Goal: Information Seeking & Learning: Learn about a topic

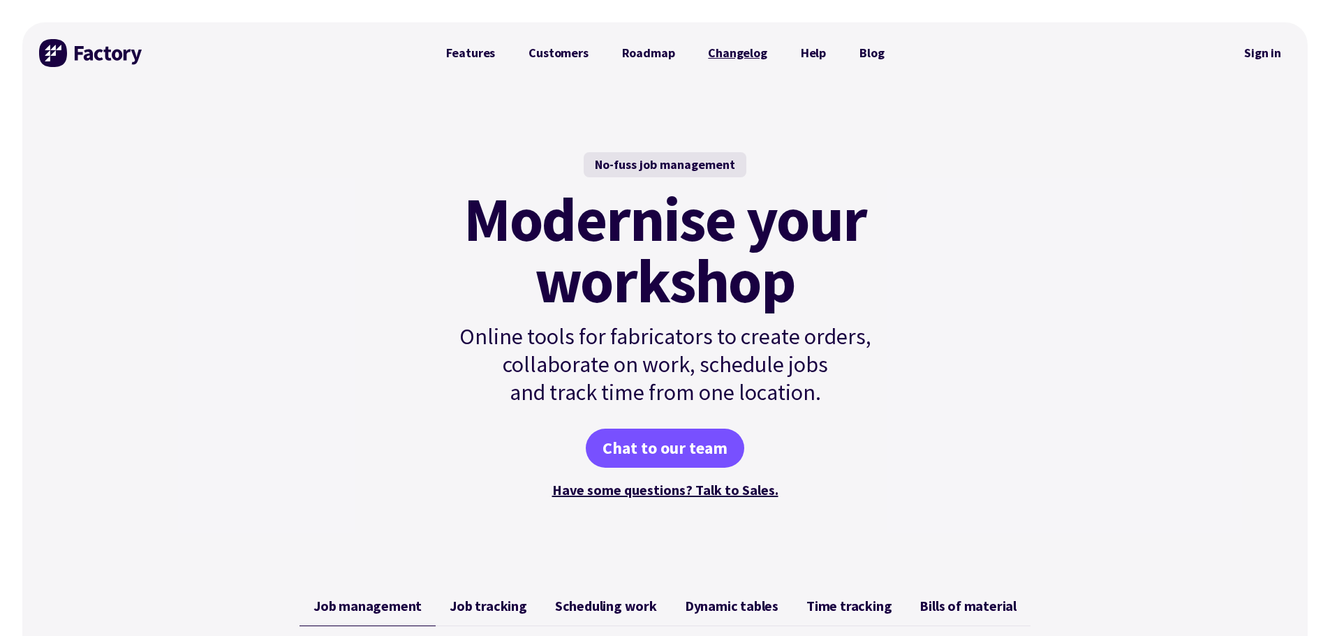
click at [720, 55] on link "Changelog" at bounding box center [737, 53] width 92 height 28
click at [635, 51] on link "Roadmap" at bounding box center [648, 53] width 87 height 28
click at [480, 53] on link "Features" at bounding box center [470, 53] width 83 height 28
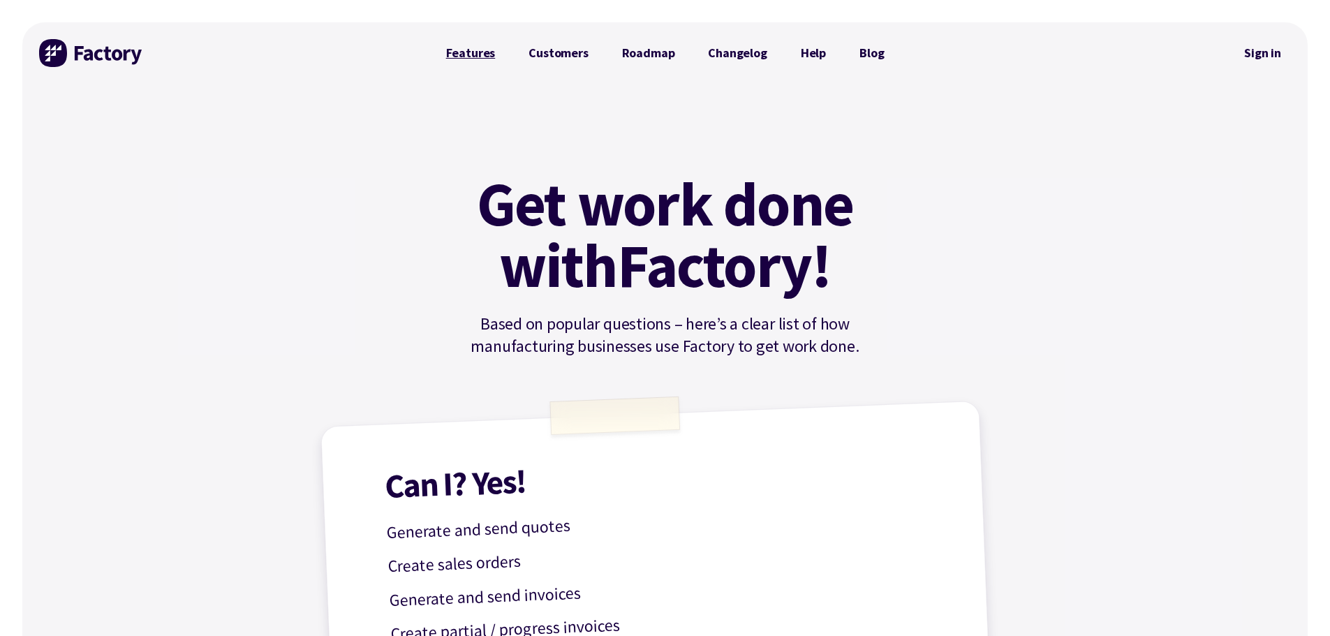
click at [487, 59] on link "Features" at bounding box center [470, 53] width 83 height 28
click at [490, 57] on link "Features" at bounding box center [470, 53] width 83 height 28
click at [71, 58] on img at bounding box center [91, 53] width 105 height 28
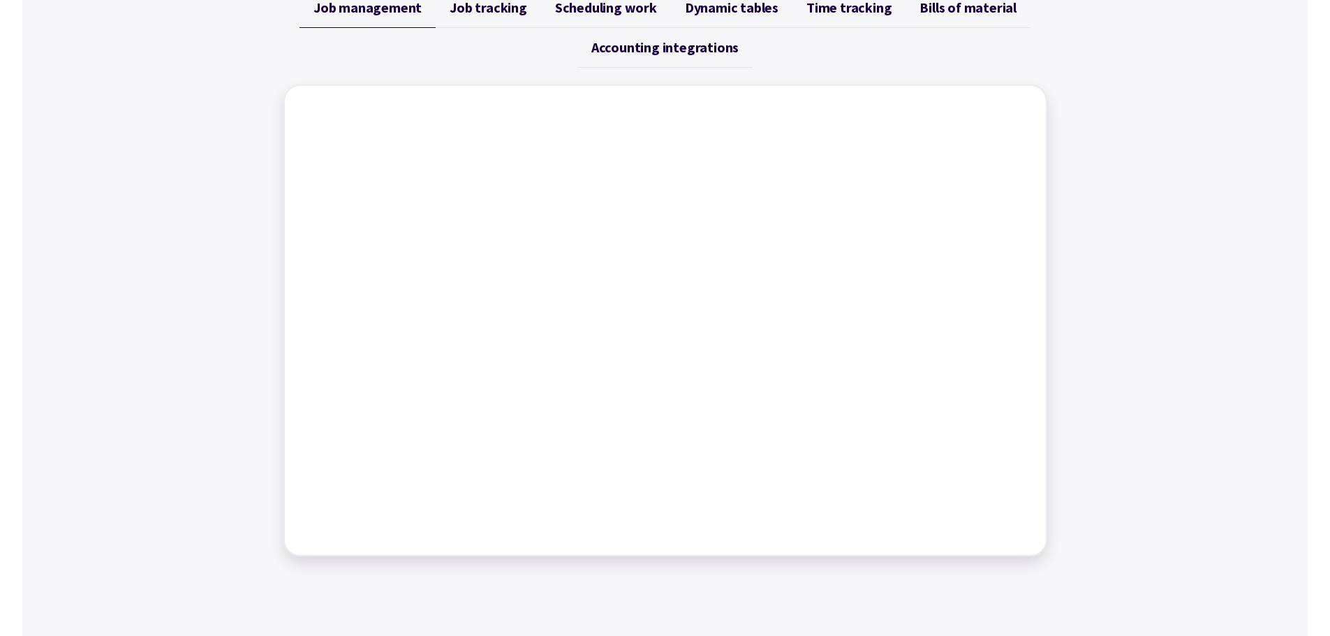
scroll to position [559, 0]
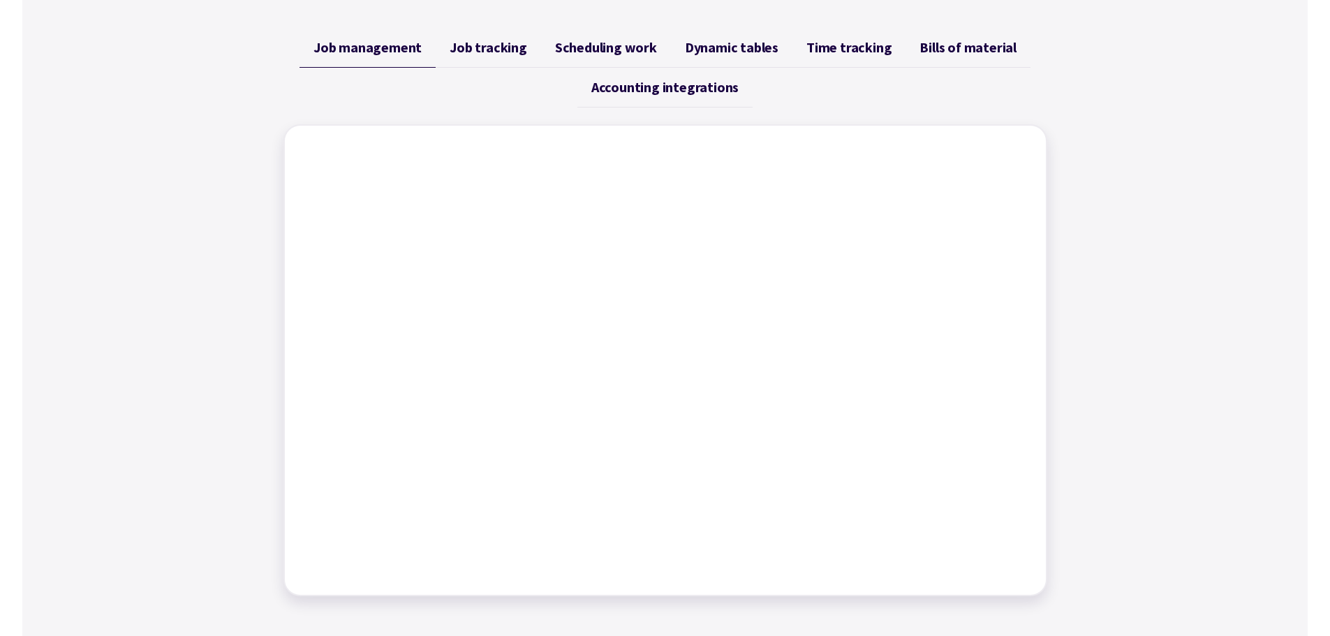
click at [466, 52] on span "Job tracking" at bounding box center [488, 47] width 77 height 17
click at [579, 44] on span "Scheduling work" at bounding box center [606, 47] width 102 height 17
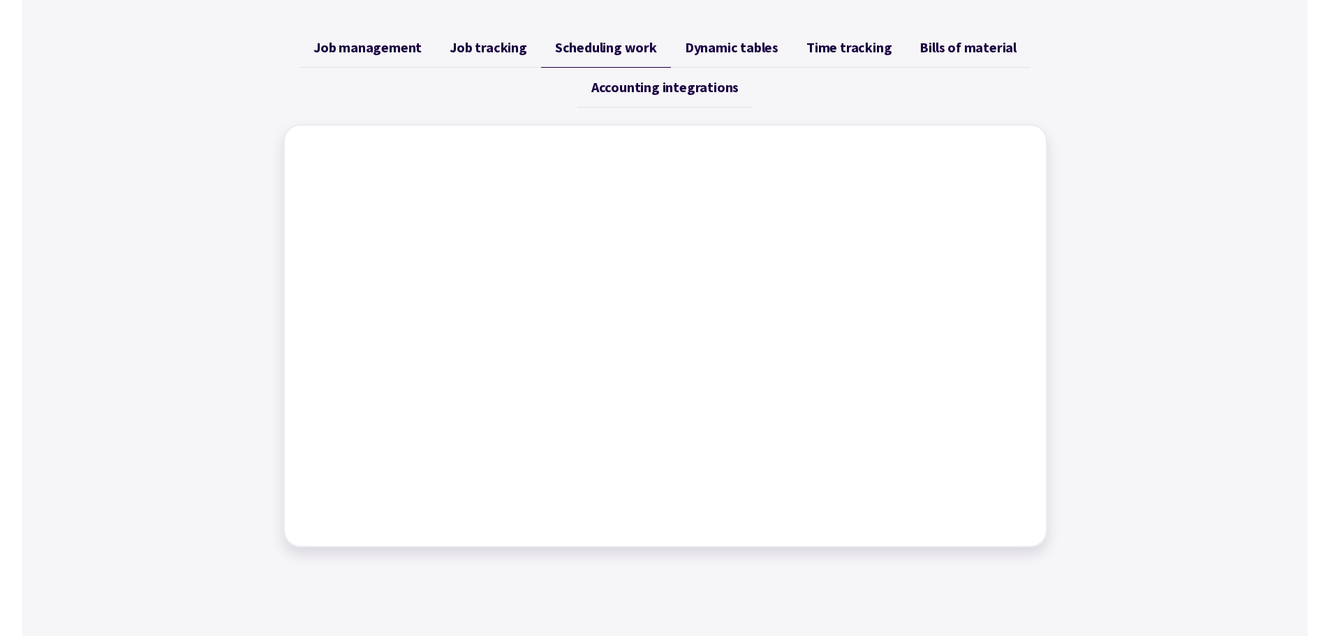
click at [723, 46] on span "Dynamic tables" at bounding box center [732, 47] width 94 height 17
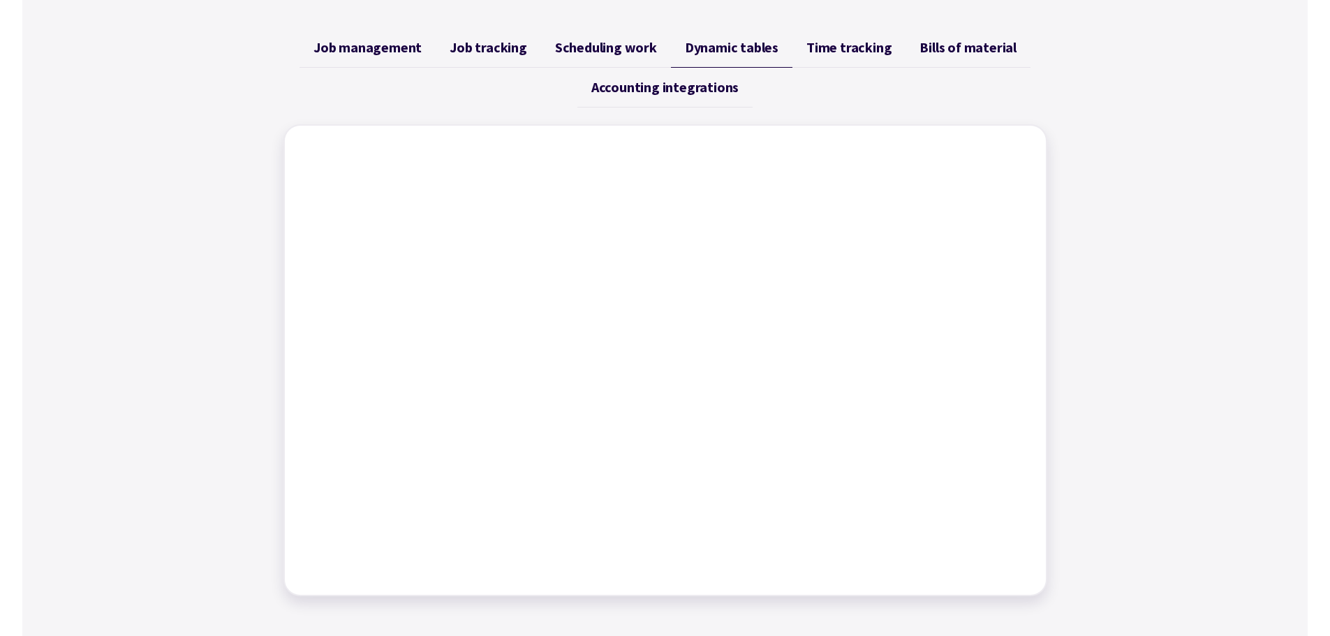
click at [833, 43] on span "Time tracking" at bounding box center [848, 47] width 85 height 17
click at [959, 40] on span "Bills of material" at bounding box center [968, 47] width 97 height 17
click at [716, 103] on link "Accounting integrations" at bounding box center [664, 88] width 175 height 40
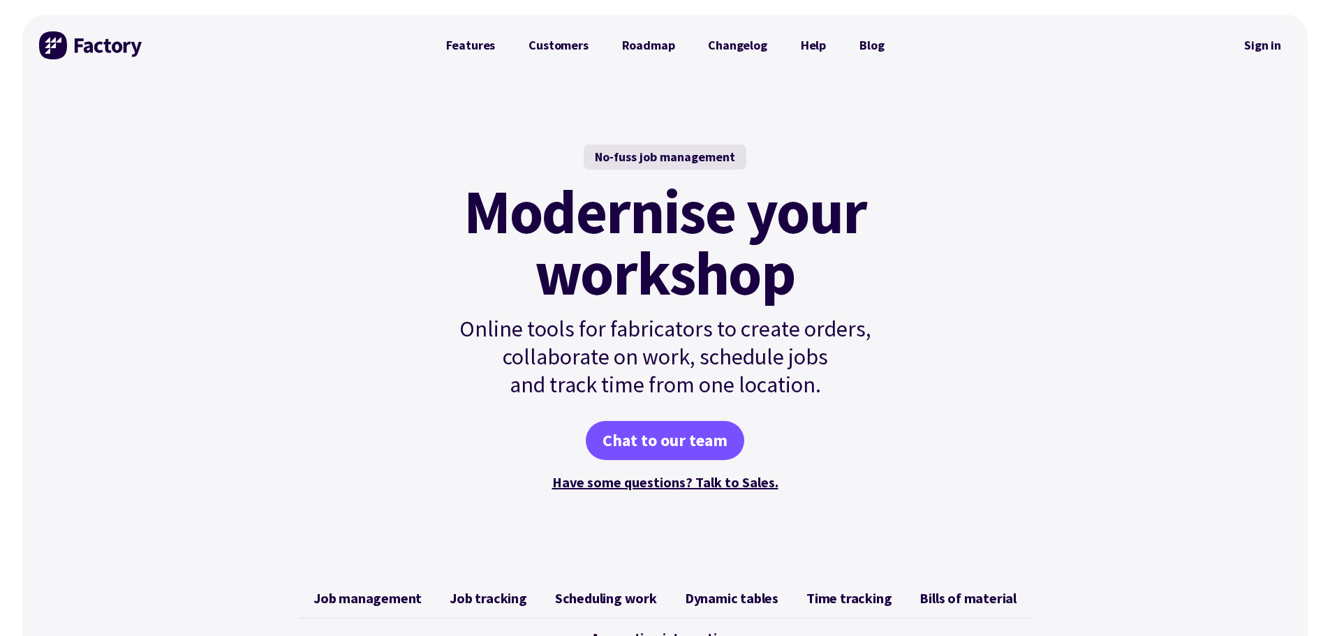
scroll to position [0, 0]
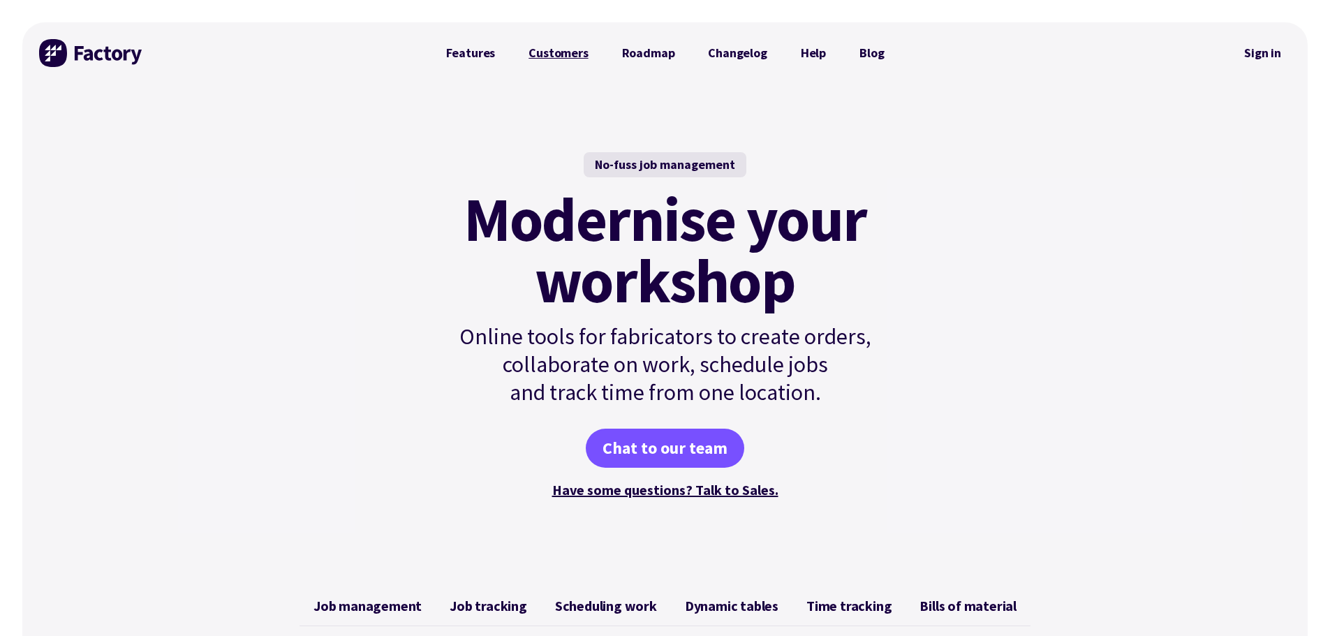
click at [563, 54] on link "Customers" at bounding box center [558, 53] width 93 height 28
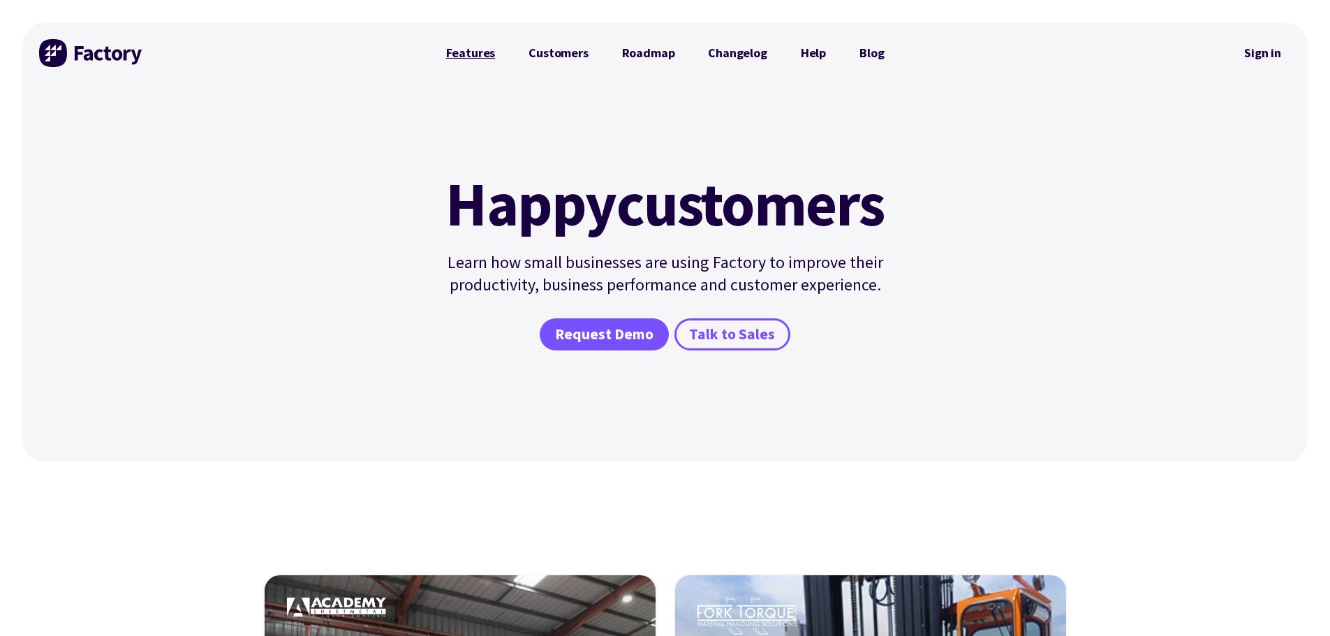
click at [483, 49] on link "Features" at bounding box center [470, 53] width 83 height 28
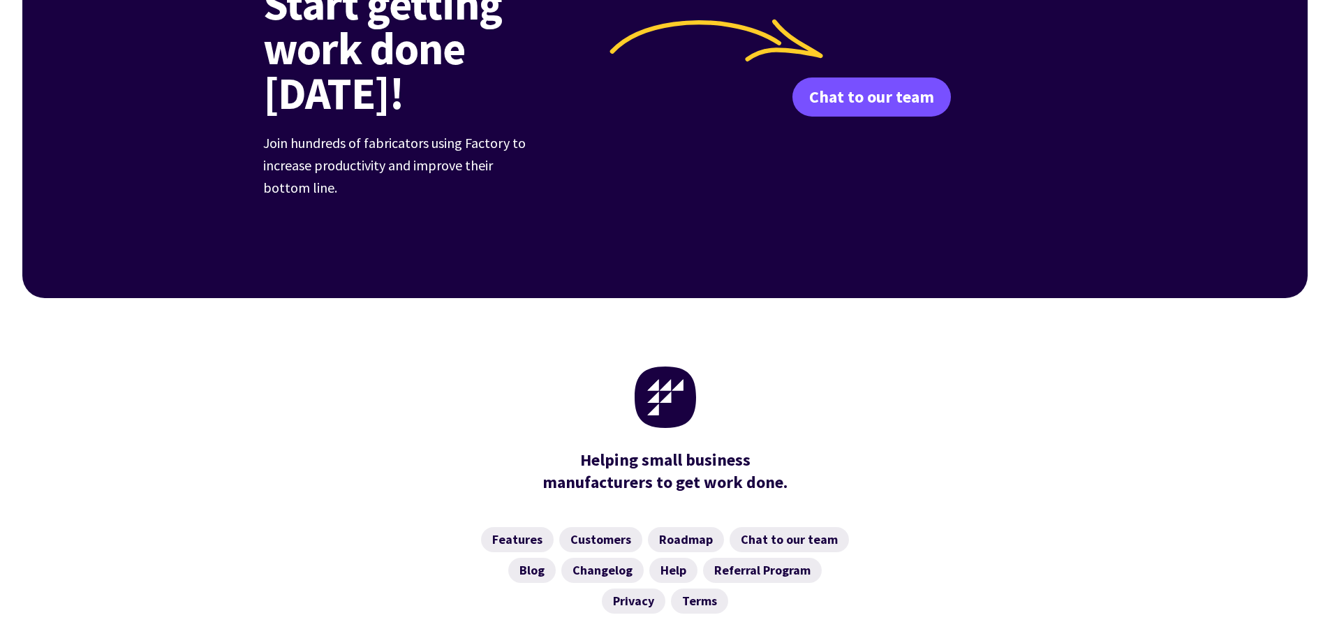
scroll to position [2174, 0]
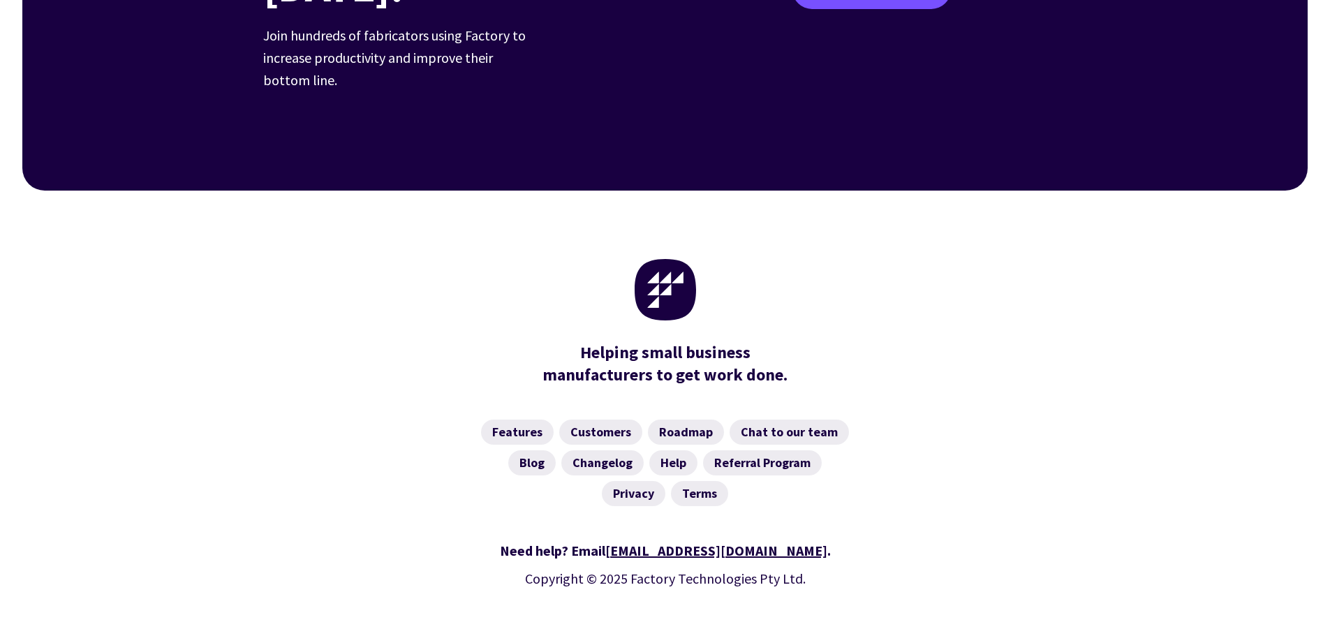
click at [690, 259] on img at bounding box center [665, 289] width 61 height 61
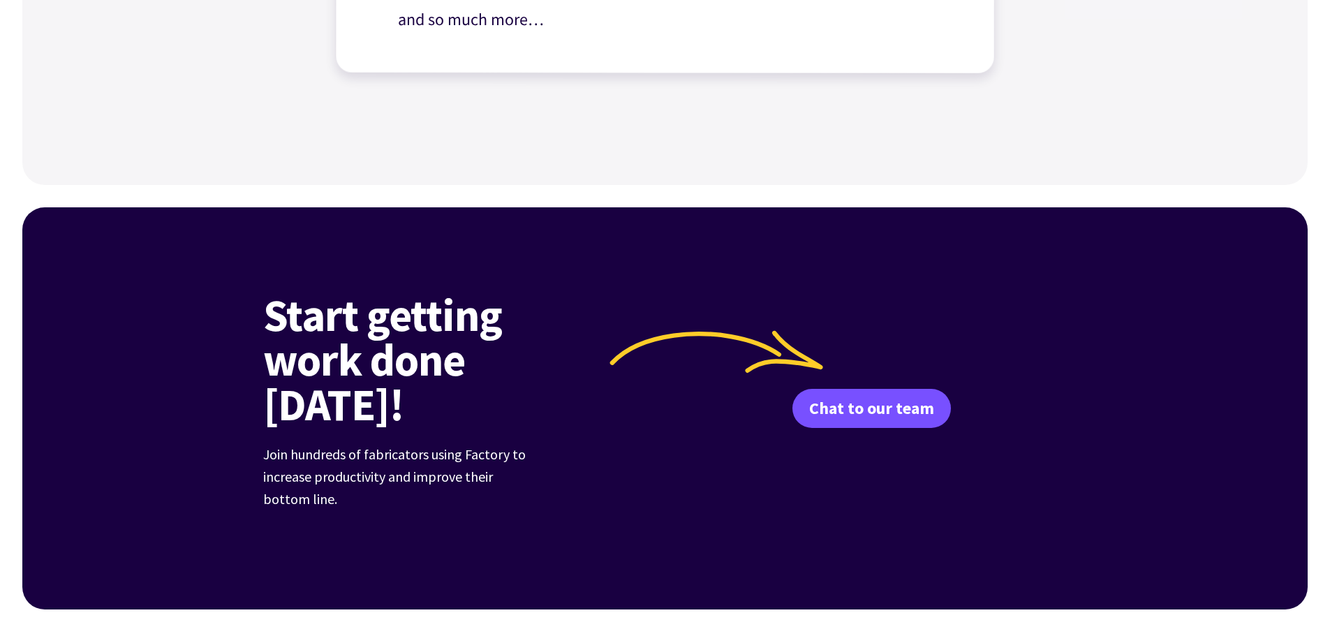
scroll to position [1685, 0]
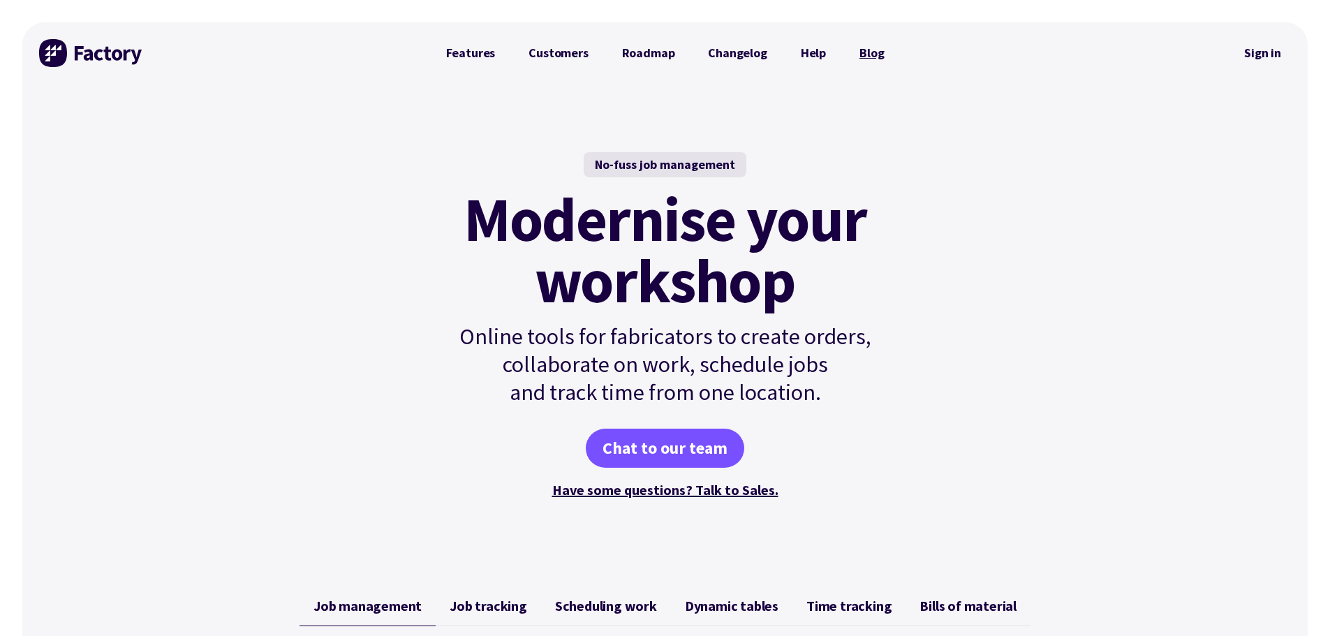
click at [872, 59] on link "Blog" at bounding box center [872, 53] width 58 height 28
click at [819, 52] on link "Help" at bounding box center [813, 53] width 59 height 28
click at [686, 164] on div "No-fuss job management" at bounding box center [665, 164] width 163 height 25
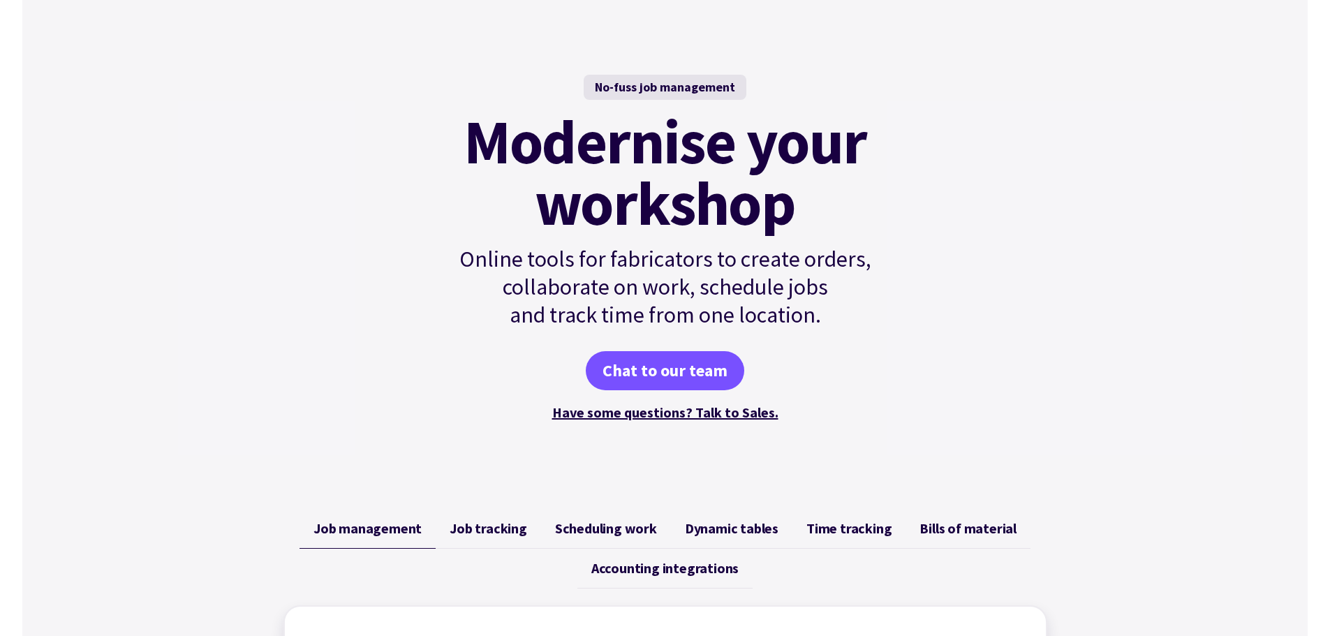
scroll to position [209, 0]
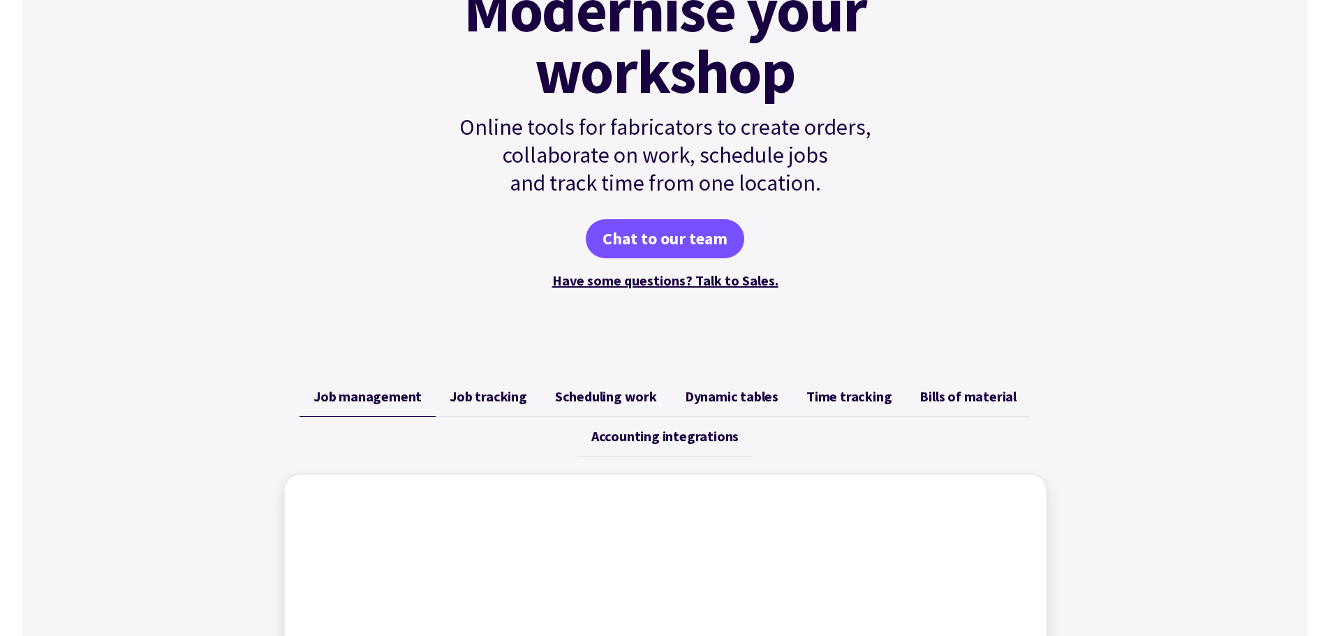
click at [716, 400] on span "Dynamic tables" at bounding box center [732, 396] width 94 height 17
click at [407, 397] on span "Job management" at bounding box center [367, 396] width 108 height 17
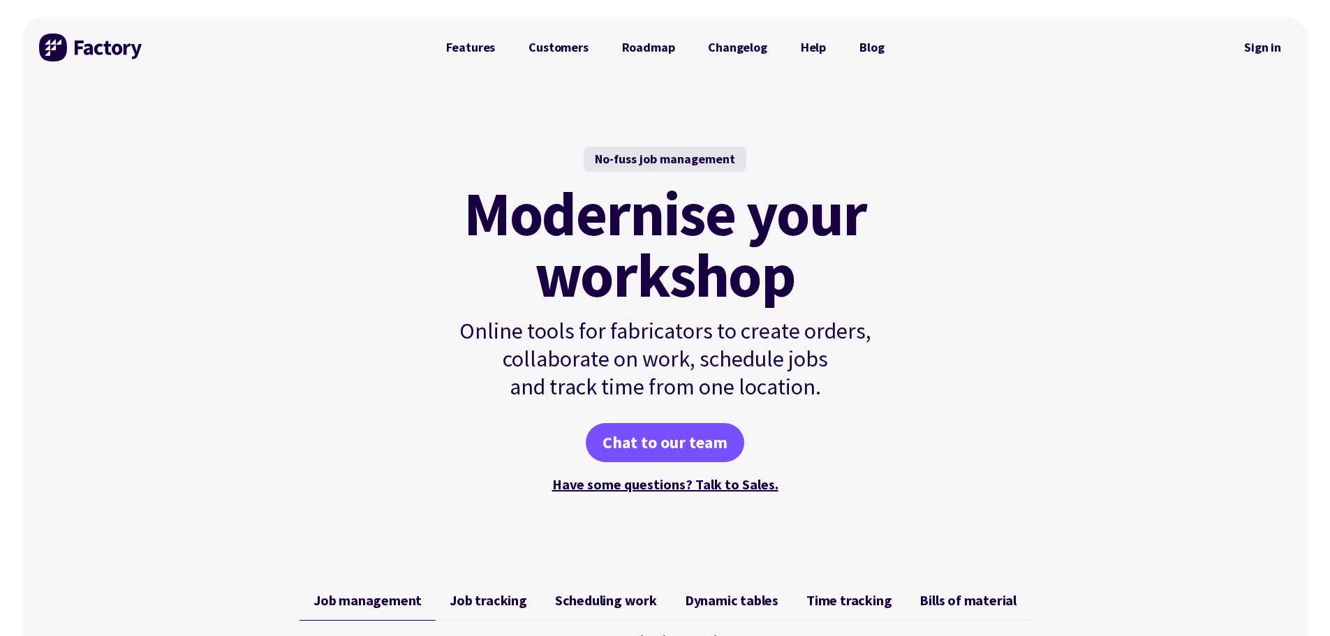
scroll to position [0, 0]
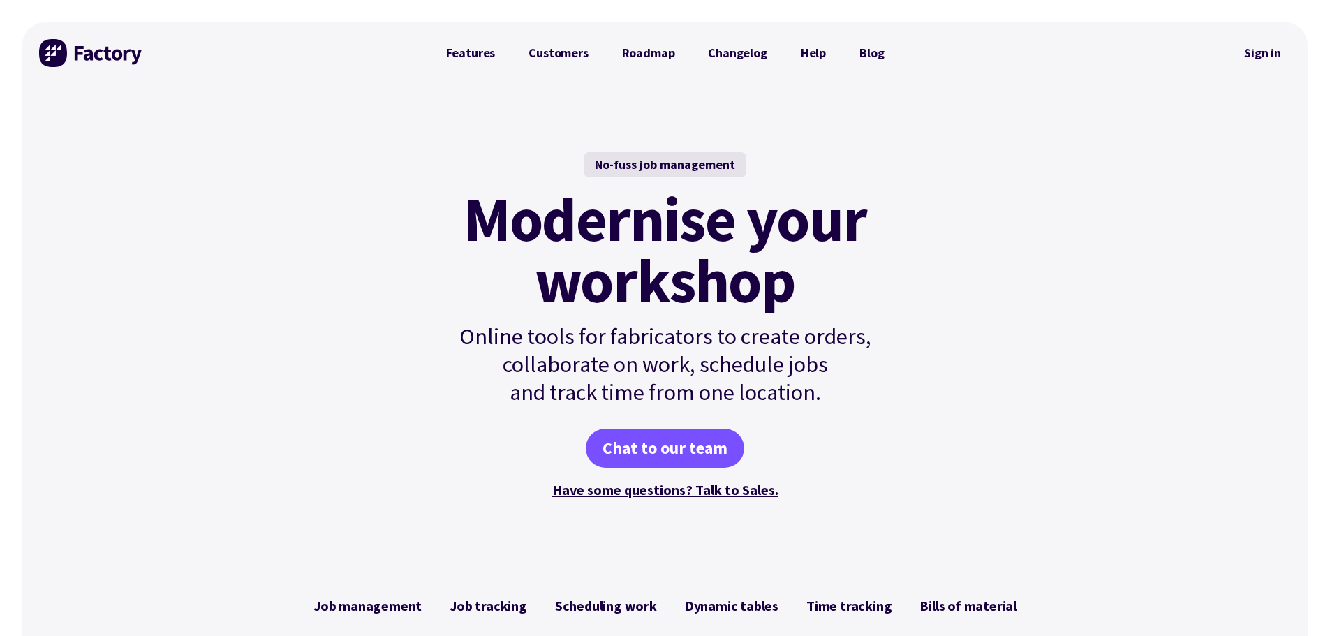
click at [670, 165] on div "No-fuss job management" at bounding box center [665, 164] width 163 height 25
click at [107, 44] on img at bounding box center [91, 53] width 105 height 28
click at [635, 52] on link "Roadmap" at bounding box center [648, 53] width 87 height 28
